Goal: Information Seeking & Learning: Find specific fact

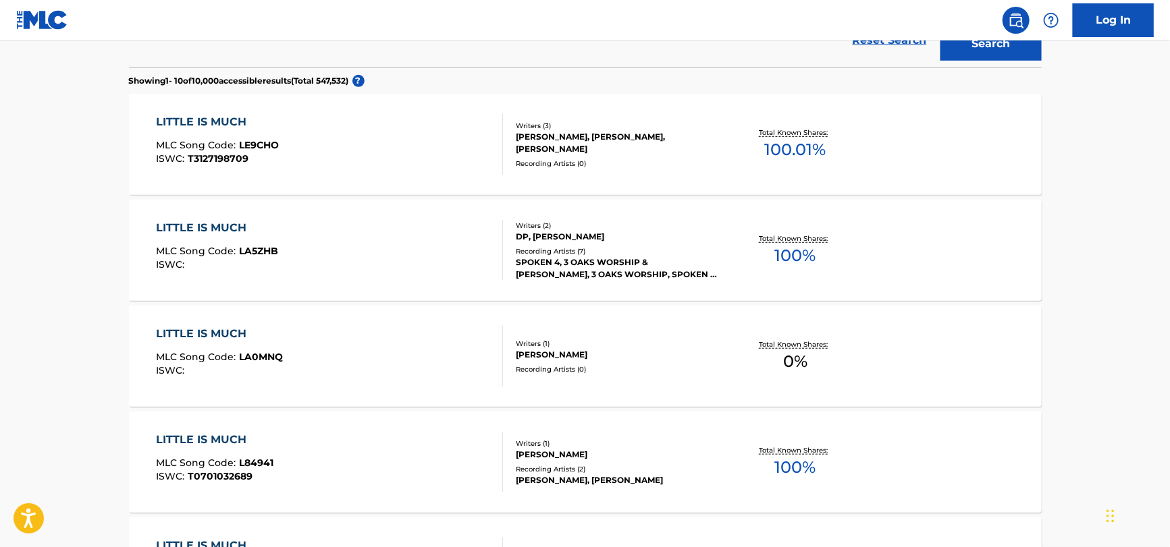
scroll to position [67, 0]
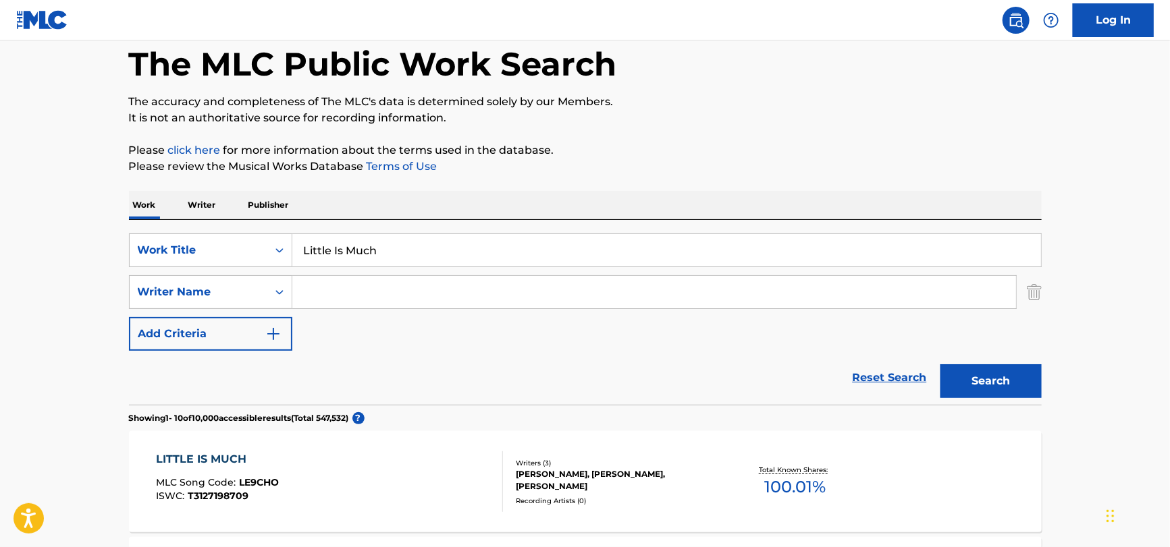
click at [460, 258] on input "Little Is Much" at bounding box center [666, 250] width 749 height 32
click at [459, 258] on input "Little Is Much" at bounding box center [666, 250] width 749 height 32
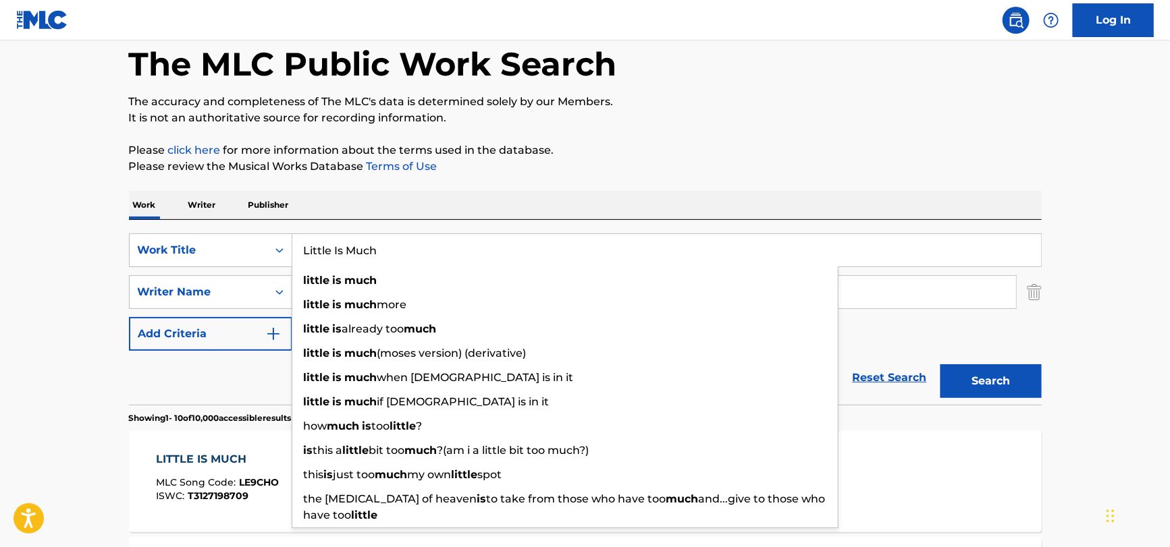
click at [459, 258] on input "Little Is Much" at bounding box center [666, 250] width 749 height 32
click at [392, 244] on input "Little Is Much" at bounding box center [666, 250] width 749 height 32
click at [391, 244] on input "Little Is Much" at bounding box center [666, 250] width 749 height 32
click at [389, 246] on input "Little Is Much" at bounding box center [666, 250] width 749 height 32
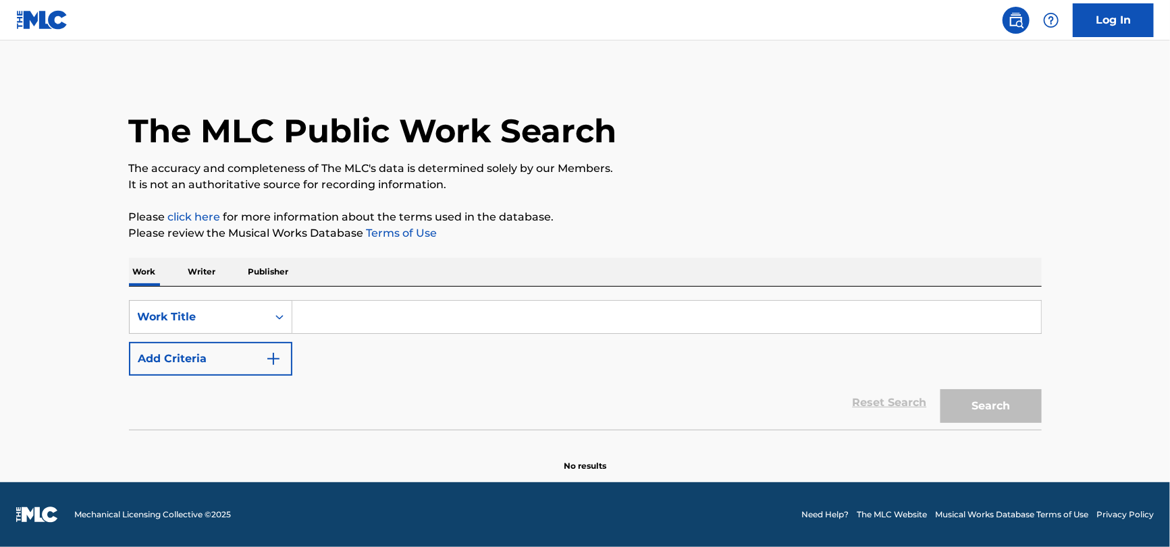
click at [360, 313] on input "Search Form" at bounding box center [666, 317] width 749 height 32
paste input "I'd Rather Be Sailing"
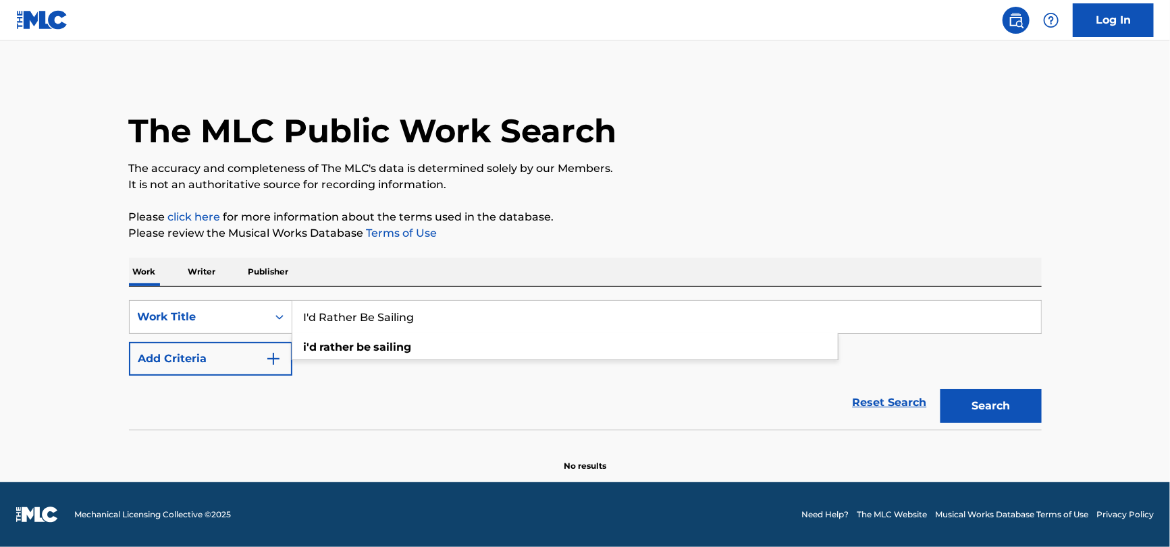
type input "I'd Rather Be Sailing"
click at [217, 347] on button "Add Criteria" at bounding box center [210, 359] width 163 height 34
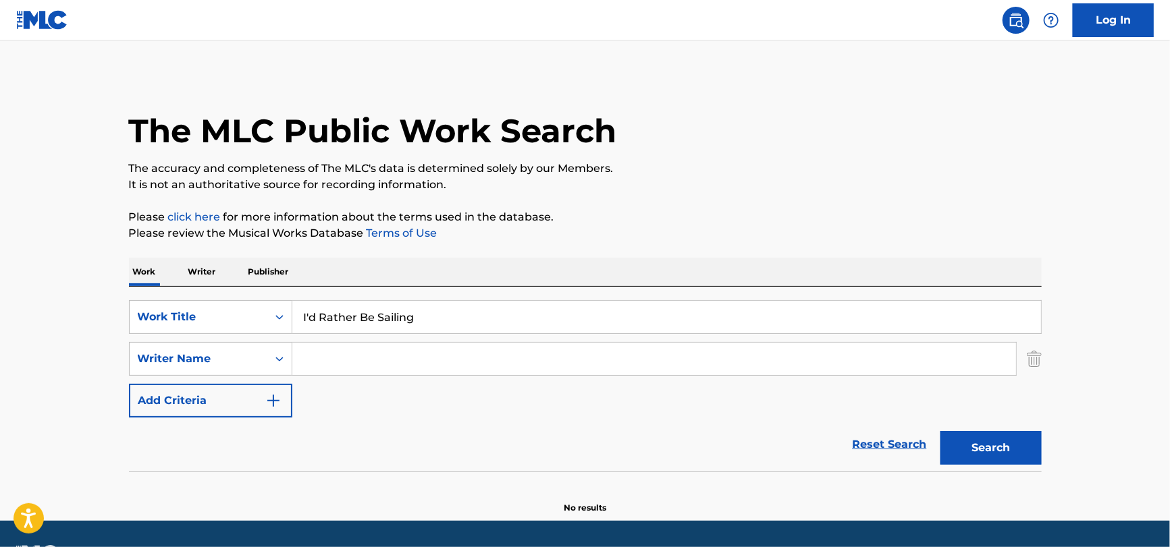
click at [368, 343] on input "Search Form" at bounding box center [654, 359] width 724 height 32
click at [356, 365] on input "Search Form" at bounding box center [654, 359] width 724 height 32
paste input "[PERSON_NAME]"
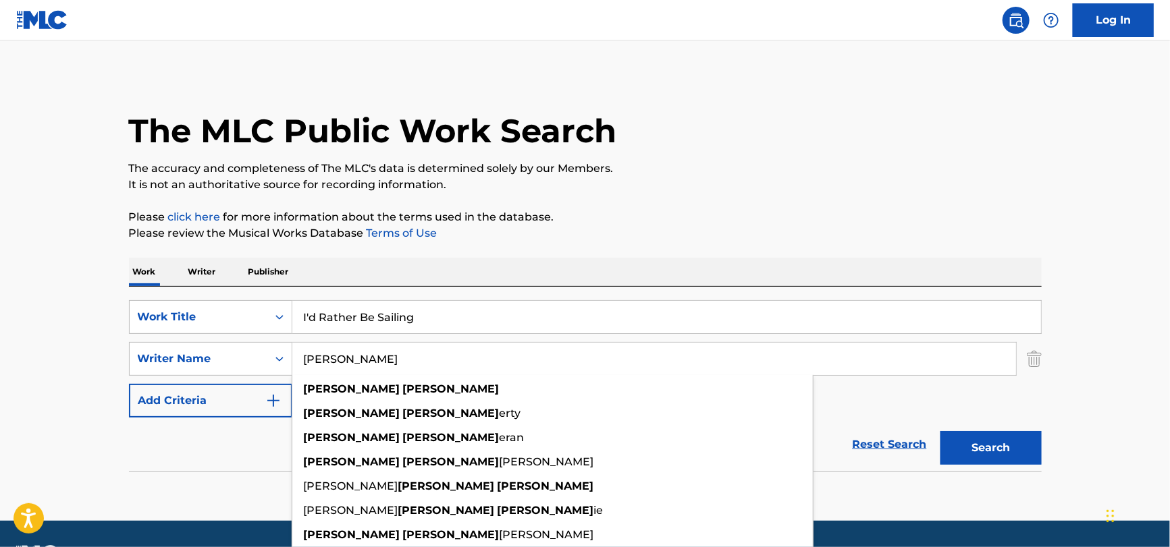
click at [352, 359] on input "[PERSON_NAME]" at bounding box center [654, 359] width 724 height 32
drag, startPoint x: 348, startPoint y: 358, endPoint x: 137, endPoint y: 364, distance: 211.4
click at [137, 364] on div "SearchWithCriteriabf2e1631-907a-470f-af17-a15423c241a5 Writer Name [PERSON_NAME…" at bounding box center [585, 359] width 913 height 34
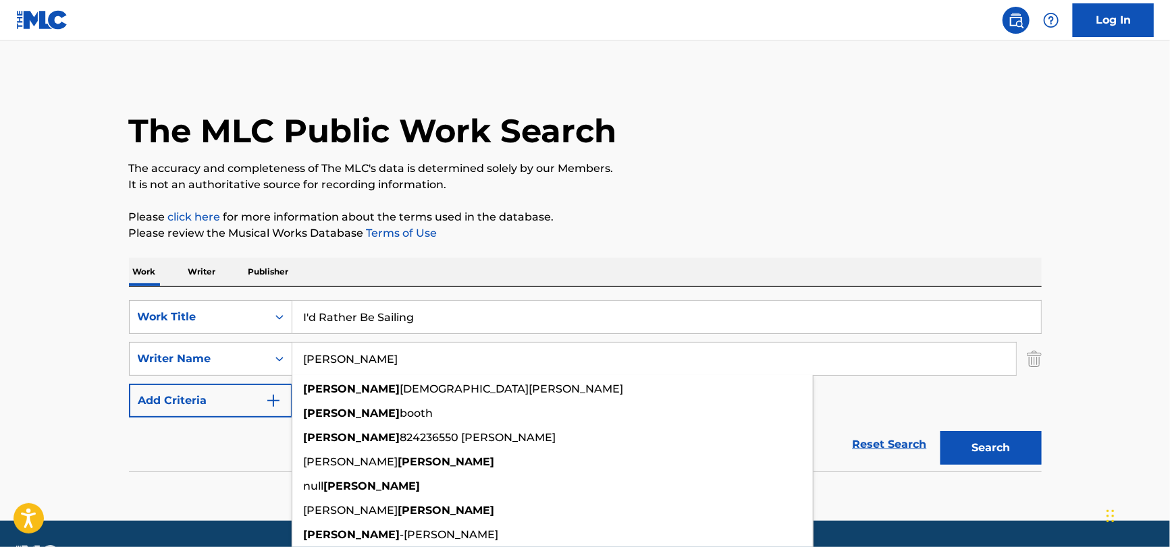
drag, startPoint x: 363, startPoint y: 361, endPoint x: 141, endPoint y: 450, distance: 239.3
click at [363, 361] on input "[PERSON_NAME]" at bounding box center [654, 359] width 724 height 32
type input "[PERSON_NAME]"
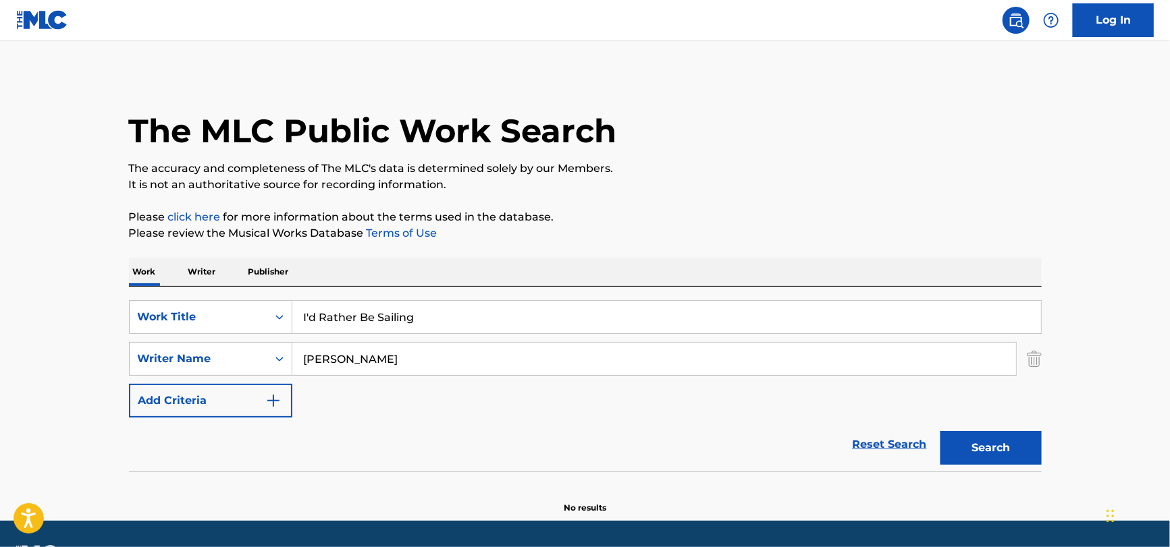
drag, startPoint x: 144, startPoint y: 457, endPoint x: 479, endPoint y: 410, distance: 338.1
click at [145, 457] on div "Reset Search Search" at bounding box center [585, 445] width 913 height 54
click at [985, 460] on button "Search" at bounding box center [990, 448] width 101 height 34
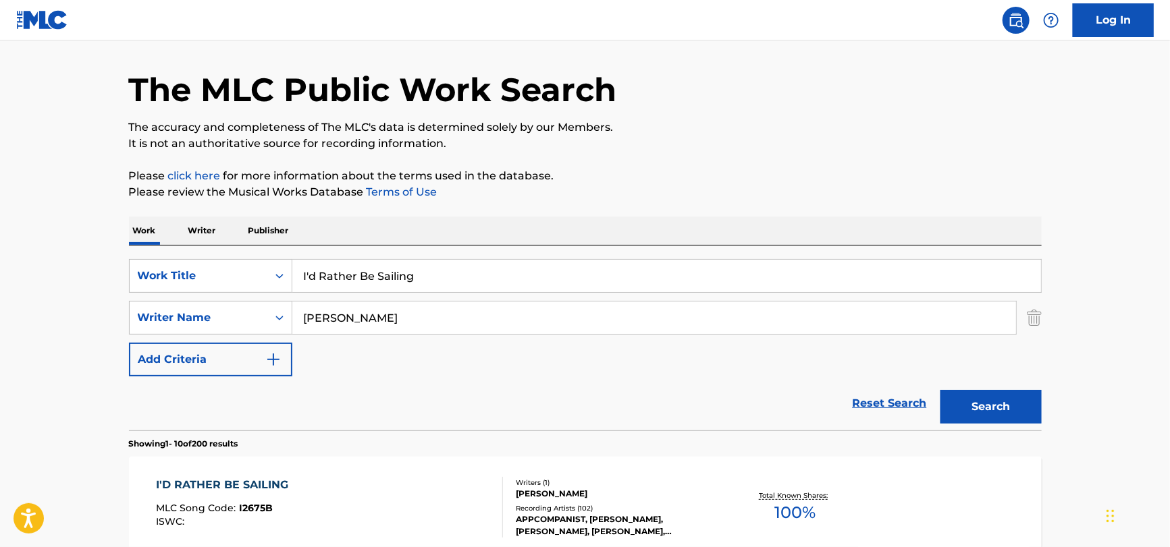
scroll to position [337, 0]
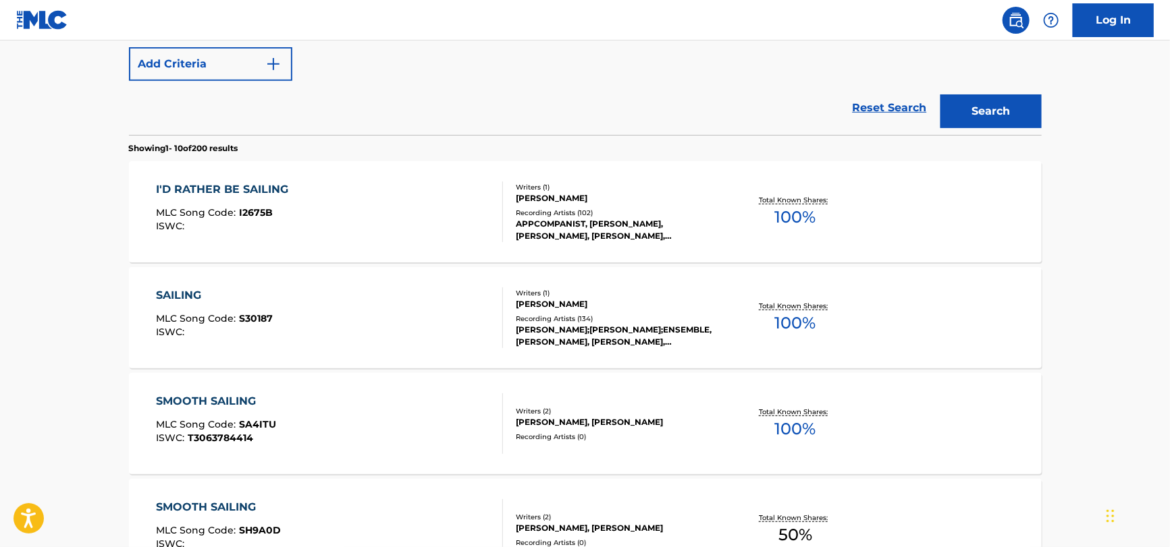
click at [389, 245] on div "I'D RATHER BE SAILING MLC Song Code : I2675B ISWC : Writers ( 1 ) [PERSON_NAME]…" at bounding box center [585, 211] width 913 height 101
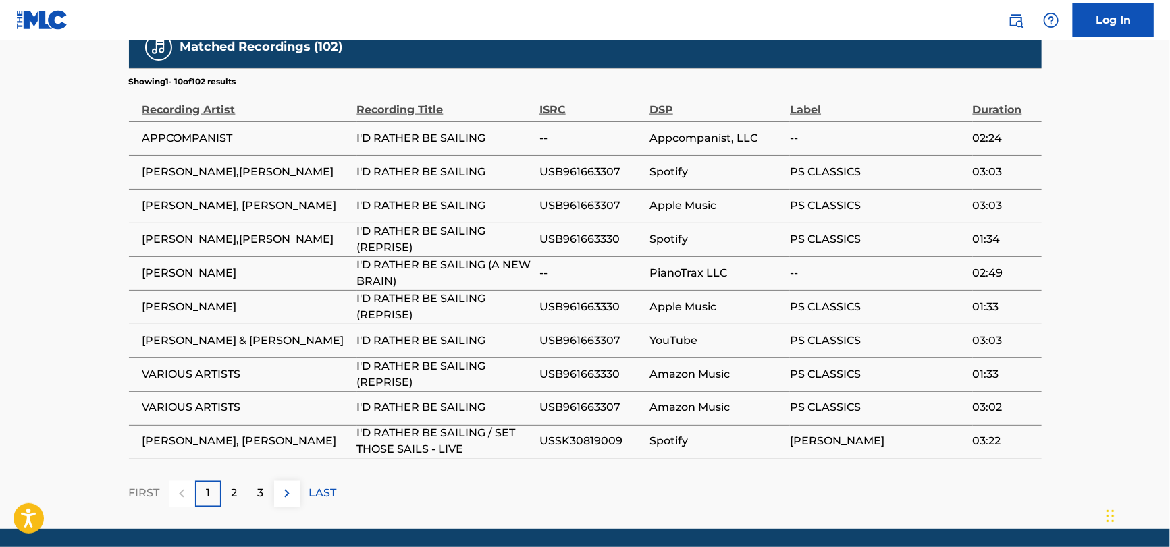
scroll to position [1004, 0]
